Goal: Find specific page/section: Find specific page/section

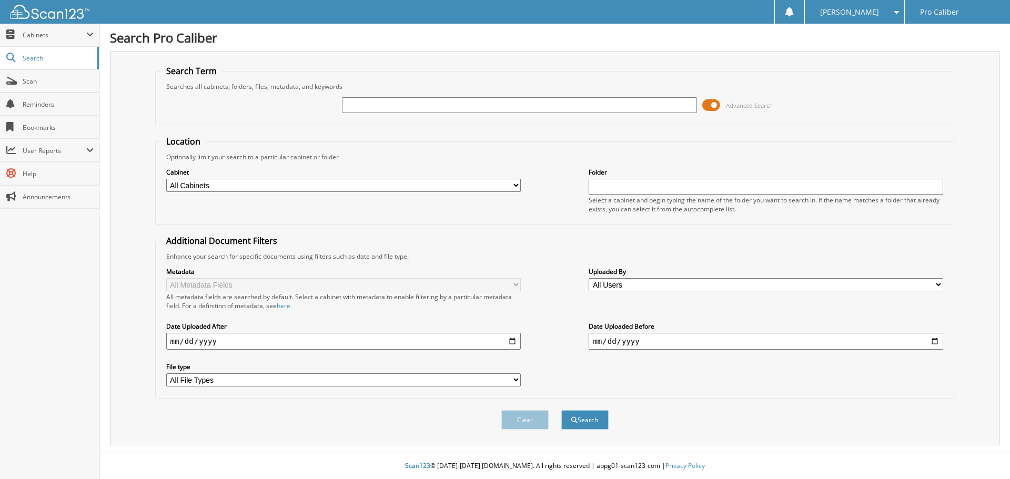
click at [368, 106] on input "text" at bounding box center [519, 105] width 354 height 16
type input "hl25203"
click at [561, 410] on button "Search" at bounding box center [584, 419] width 47 height 19
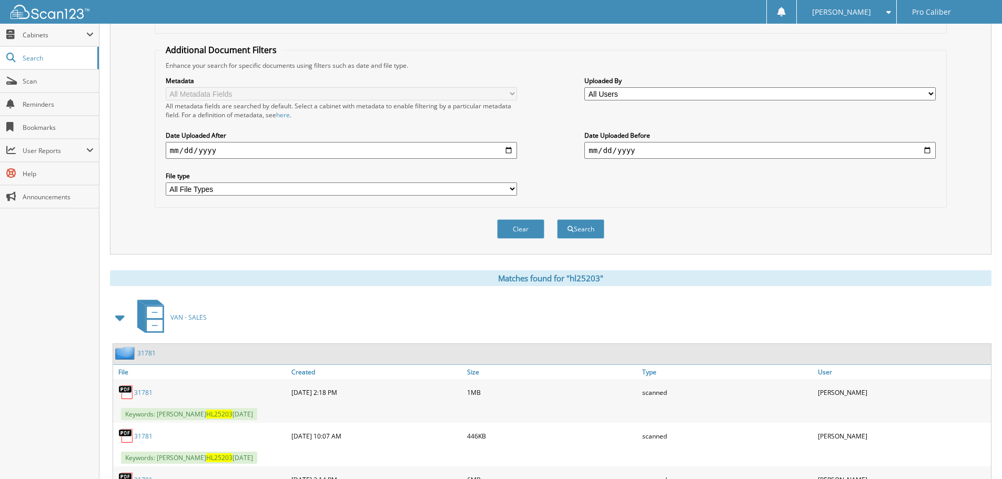
scroll to position [254, 0]
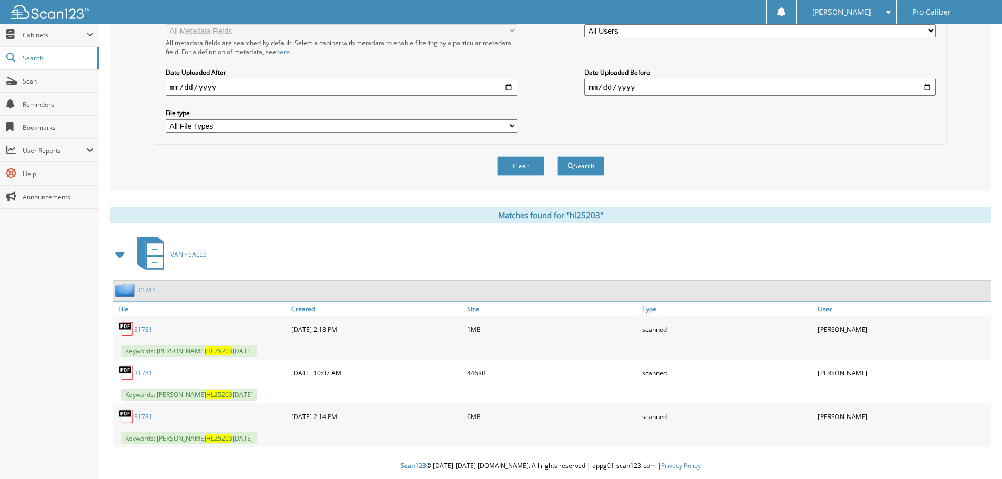
click at [142, 291] on link "31781" at bounding box center [146, 290] width 18 height 9
